Goal: Task Accomplishment & Management: Manage account settings

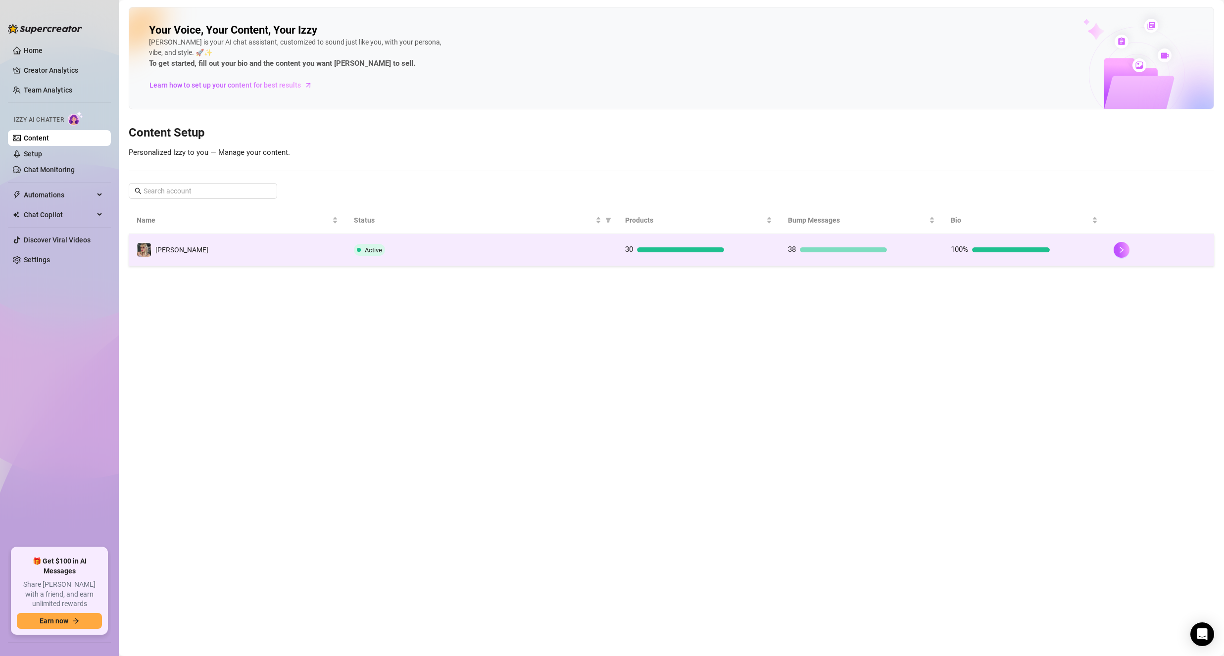
click at [315, 252] on td "[PERSON_NAME]" at bounding box center [237, 250] width 217 height 32
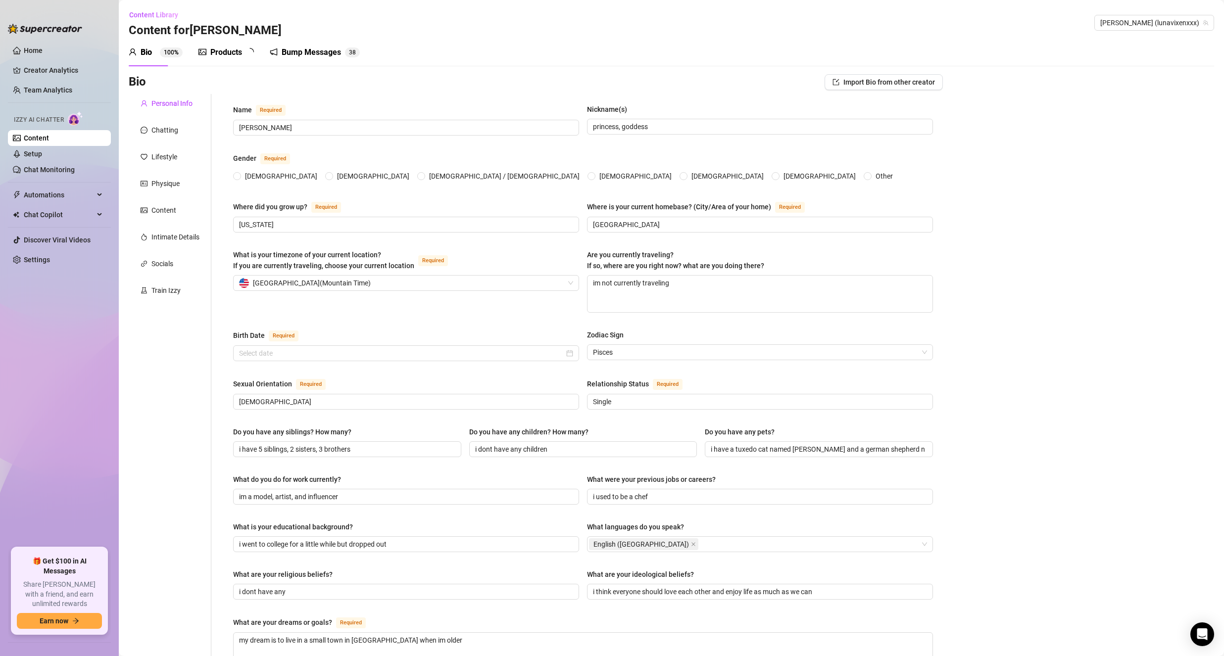
radio input "true"
type input "[DATE]"
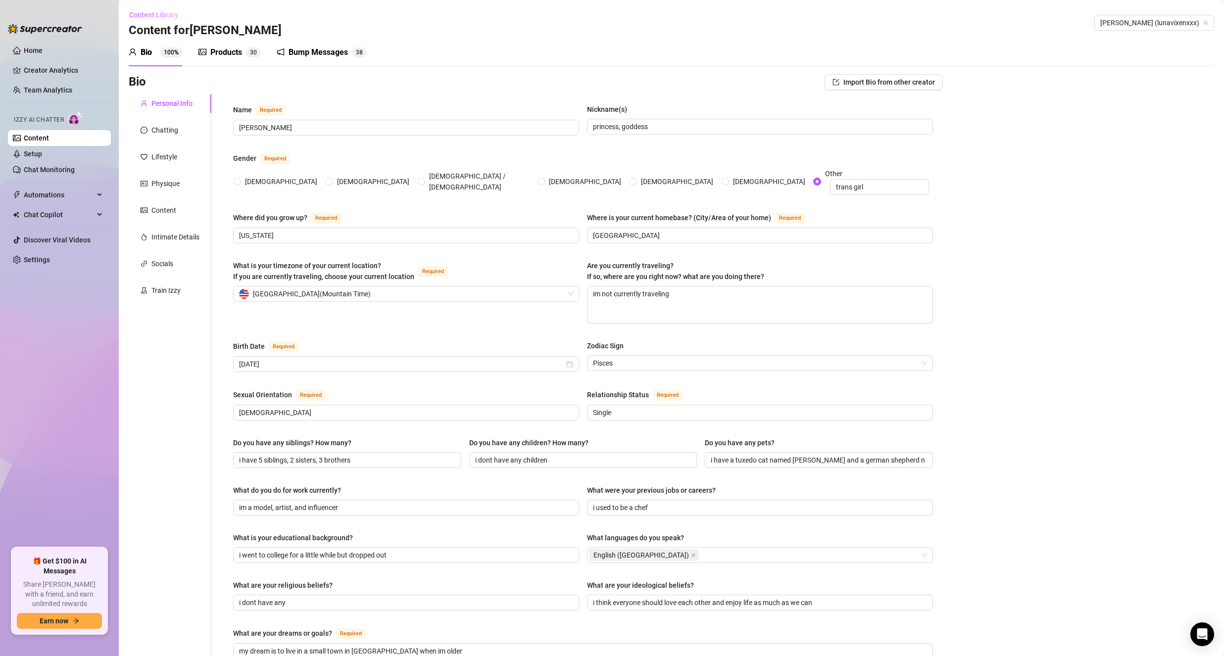
click at [145, 12] on span "Content Library" at bounding box center [153, 15] width 49 height 8
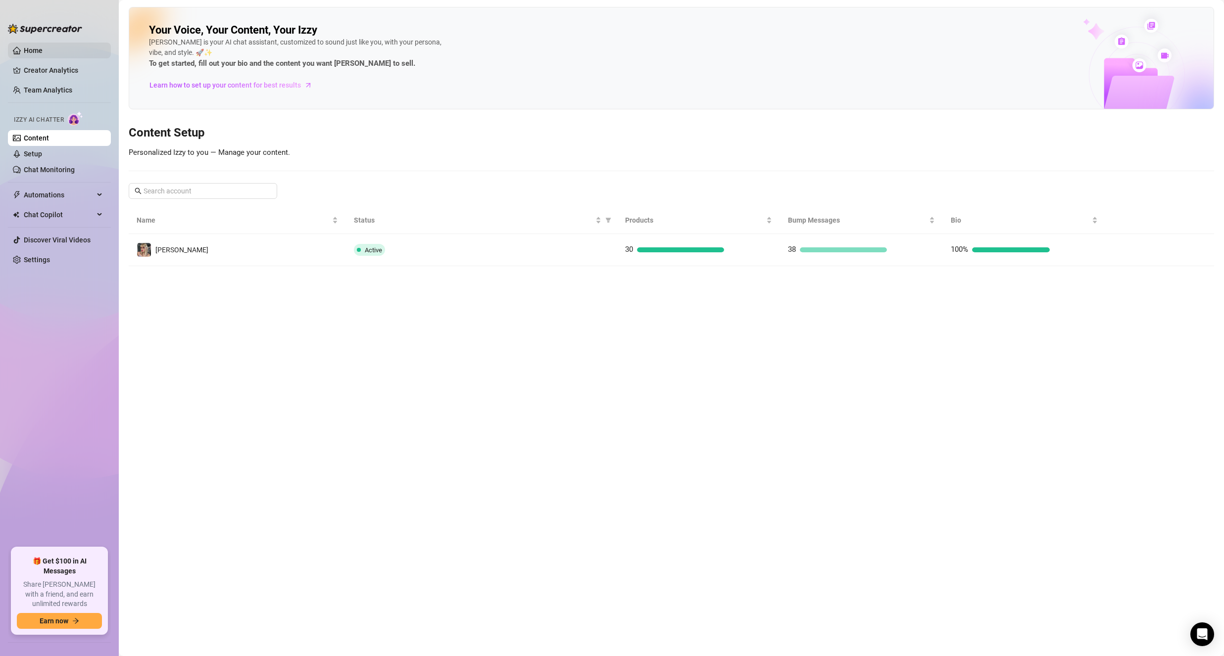
click at [30, 47] on link "Home" at bounding box center [33, 51] width 19 height 8
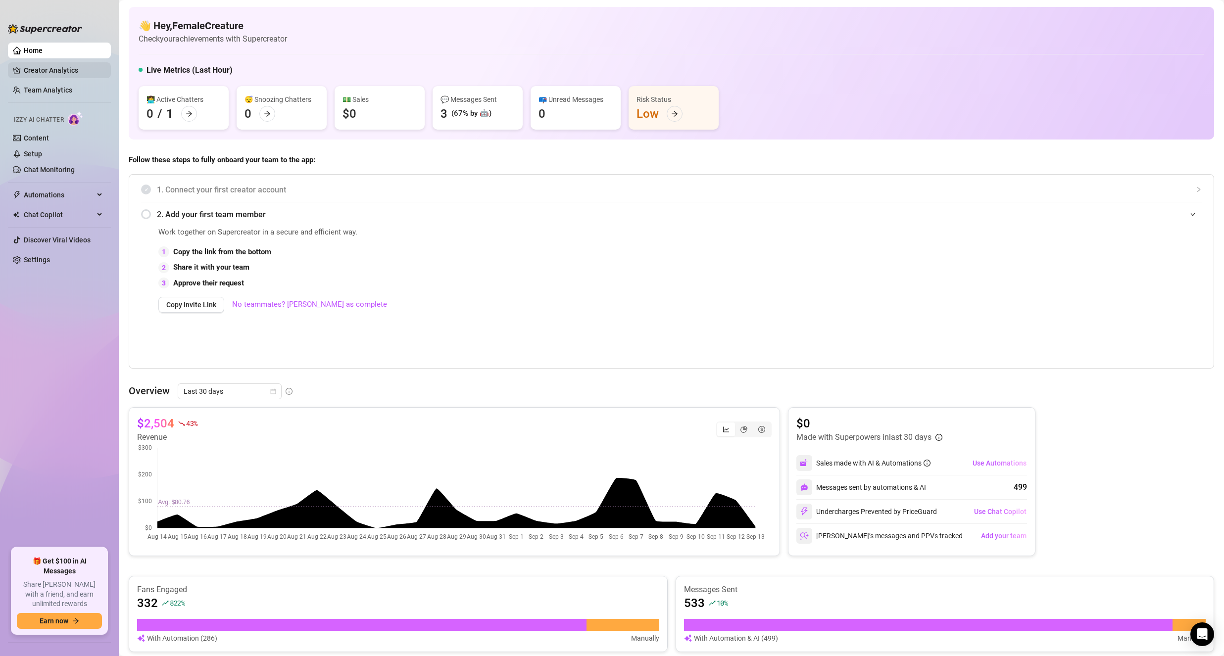
click at [60, 76] on link "Creator Analytics" at bounding box center [63, 70] width 79 height 16
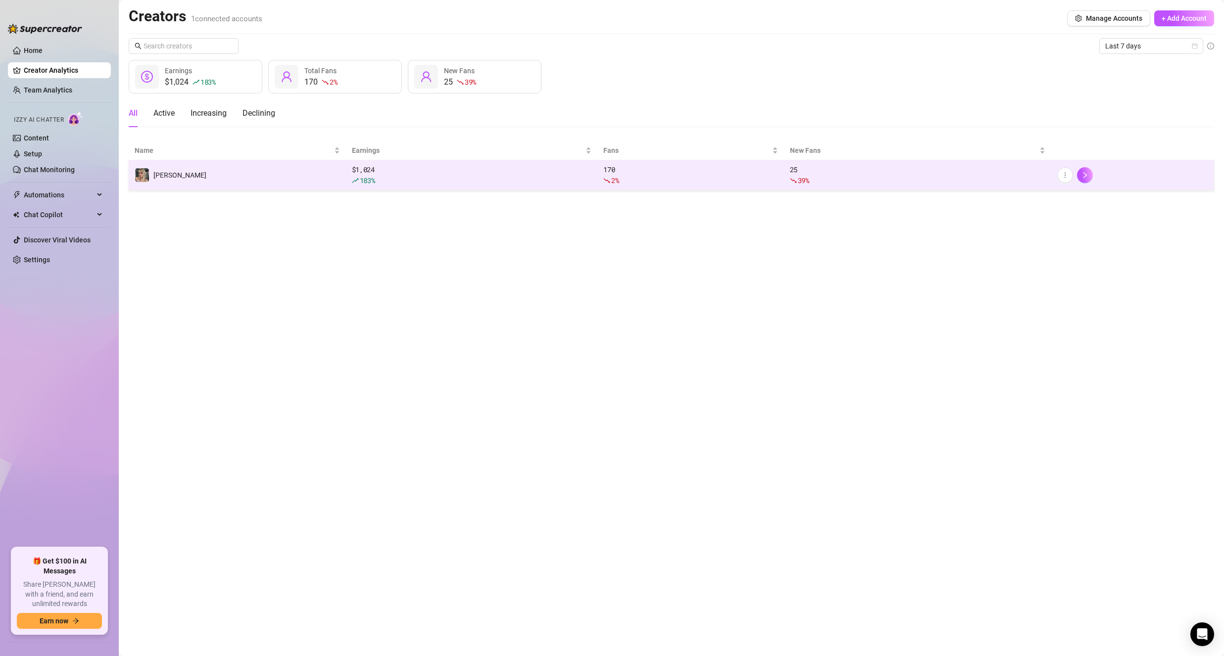
click at [297, 181] on td "[PERSON_NAME]" at bounding box center [237, 175] width 217 height 30
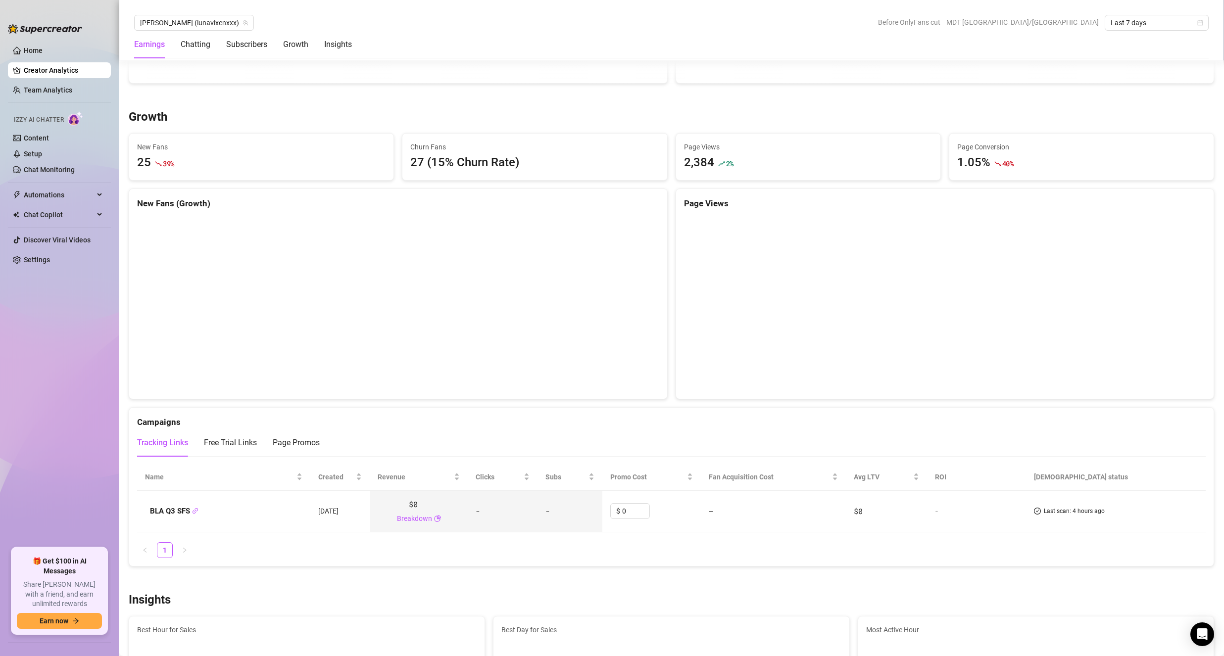
scroll to position [891, 0]
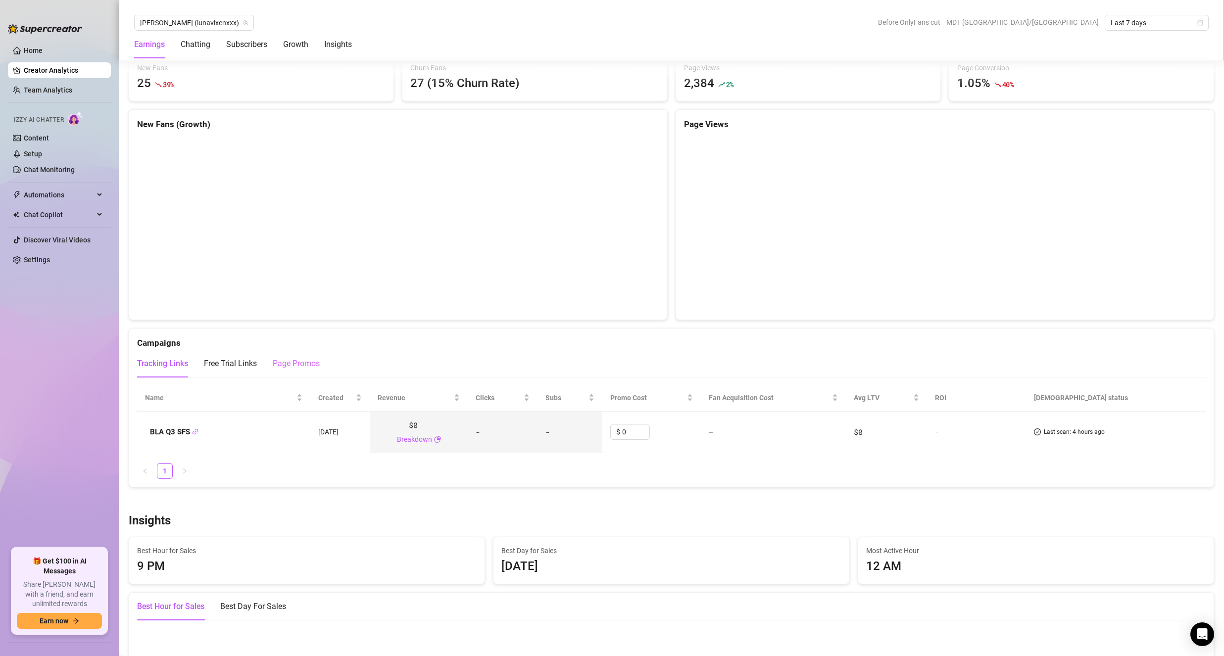
click at [273, 372] on div "Page Promos" at bounding box center [296, 364] width 47 height 28
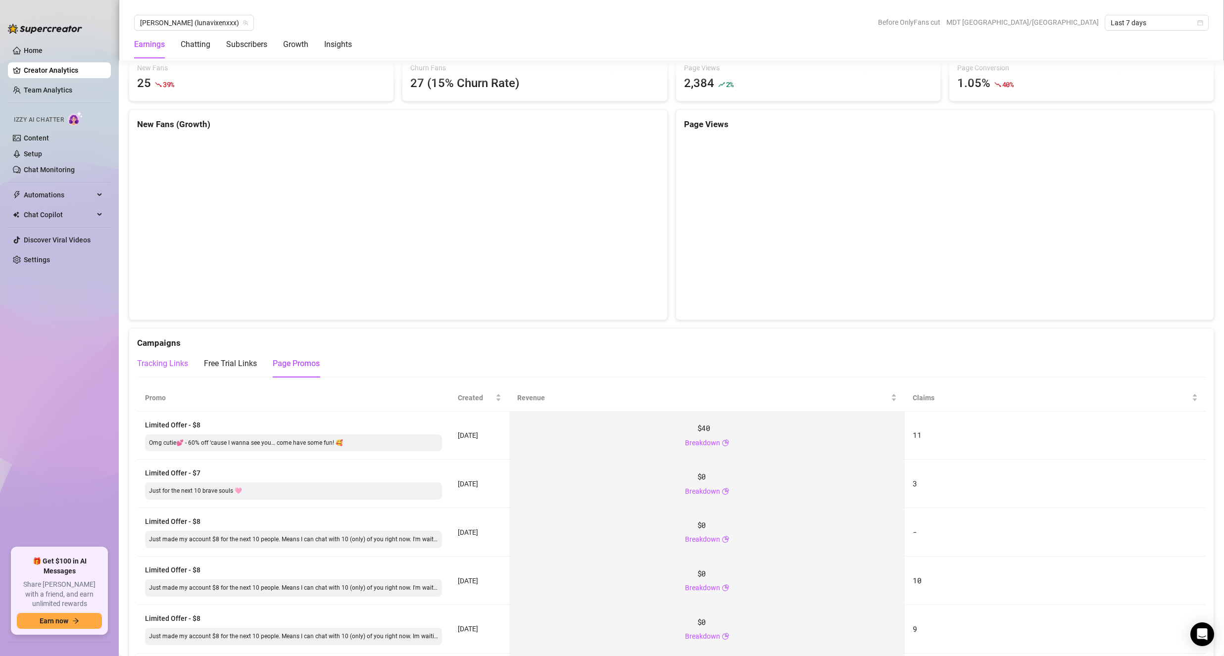
click at [174, 361] on div "Tracking Links" at bounding box center [162, 364] width 51 height 12
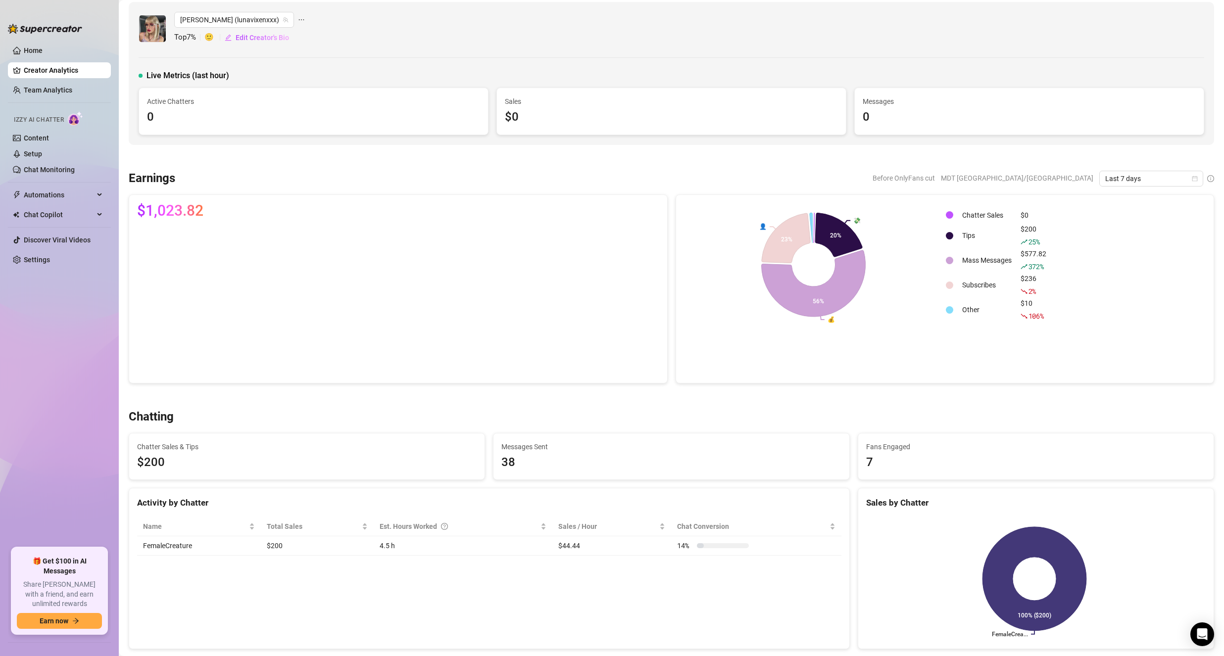
scroll to position [0, 0]
